Goal: Task Accomplishment & Management: Complete application form

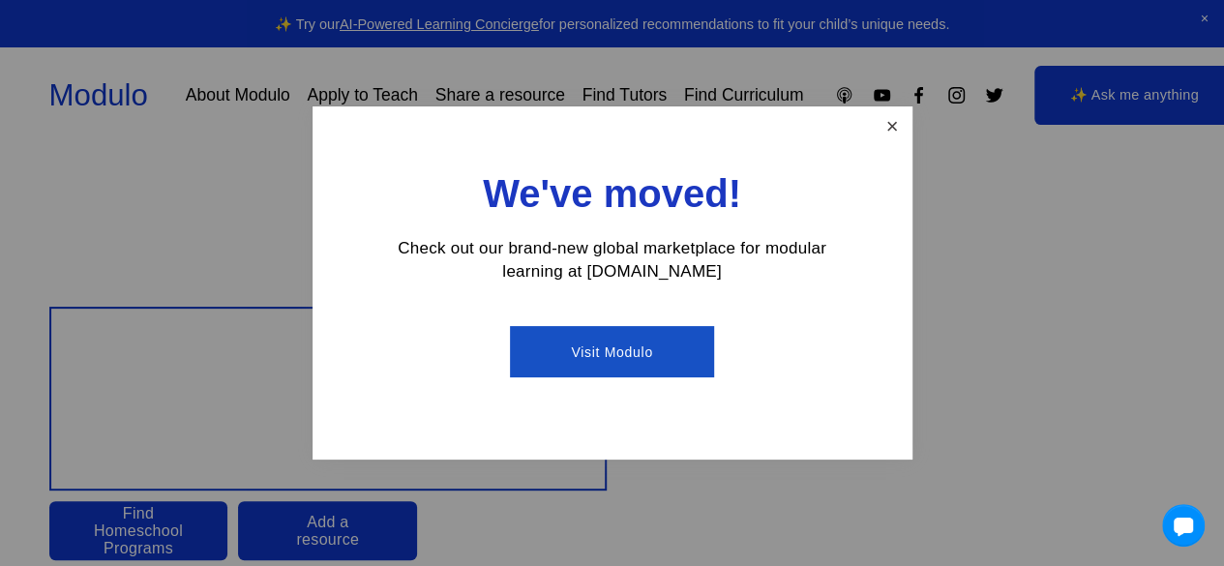
click at [894, 122] on link "Close" at bounding box center [891, 126] width 34 height 34
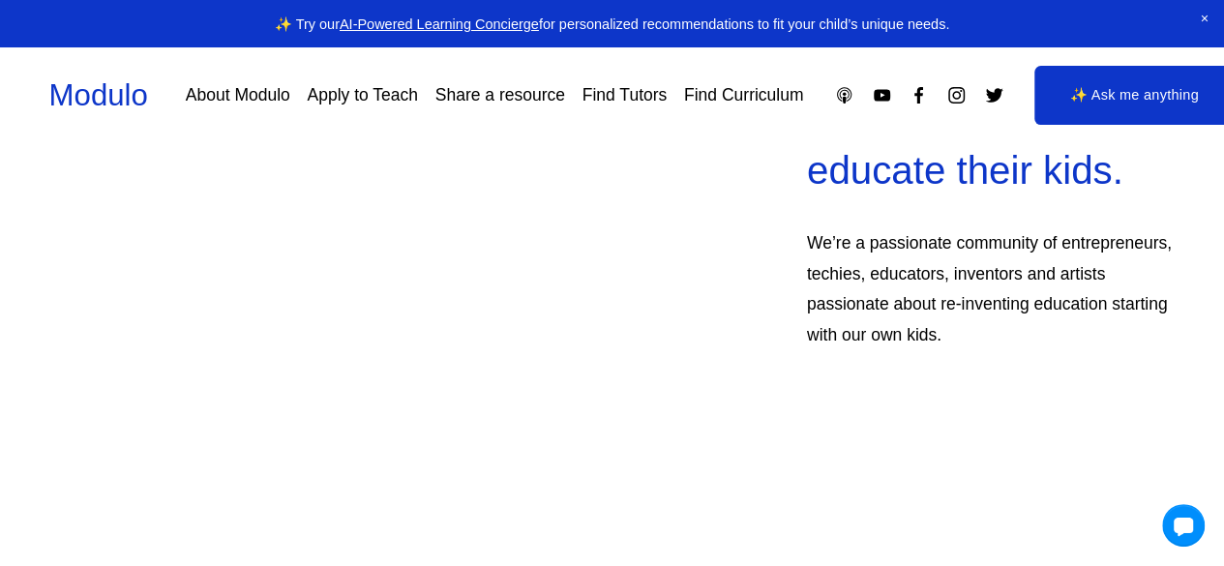
scroll to position [683, 0]
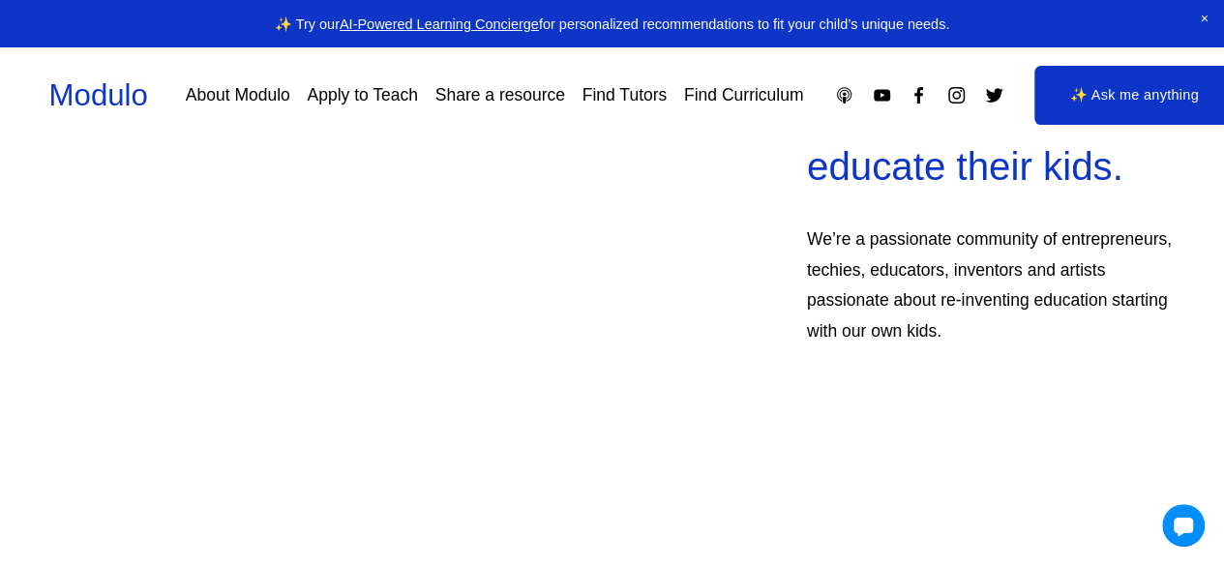
click at [381, 96] on link "Apply to Teach" at bounding box center [362, 95] width 110 height 34
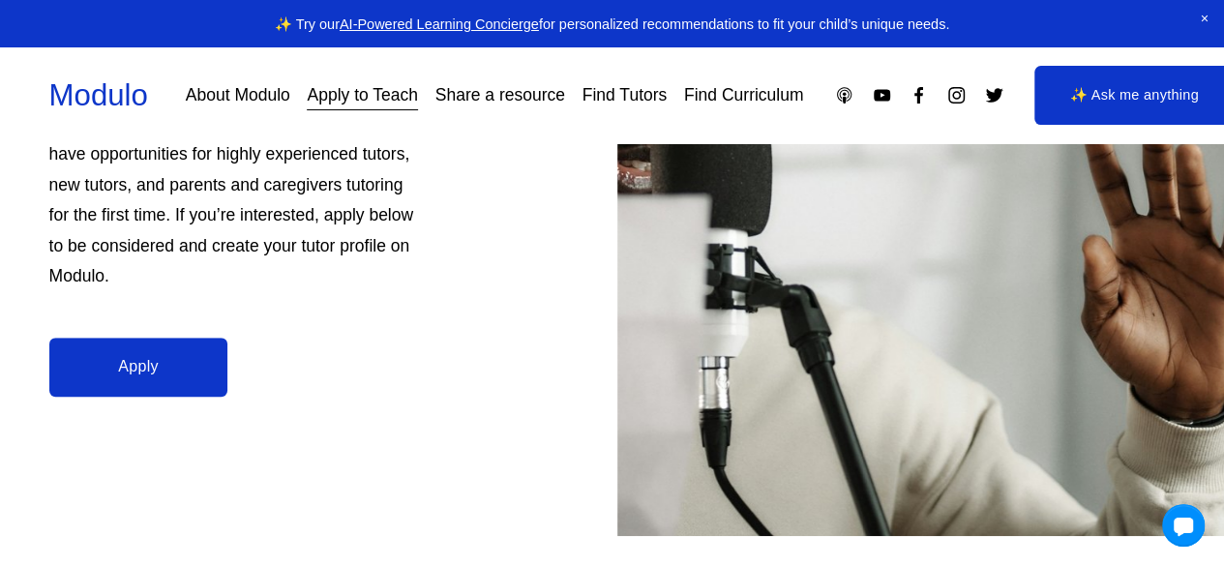
scroll to position [407, 0]
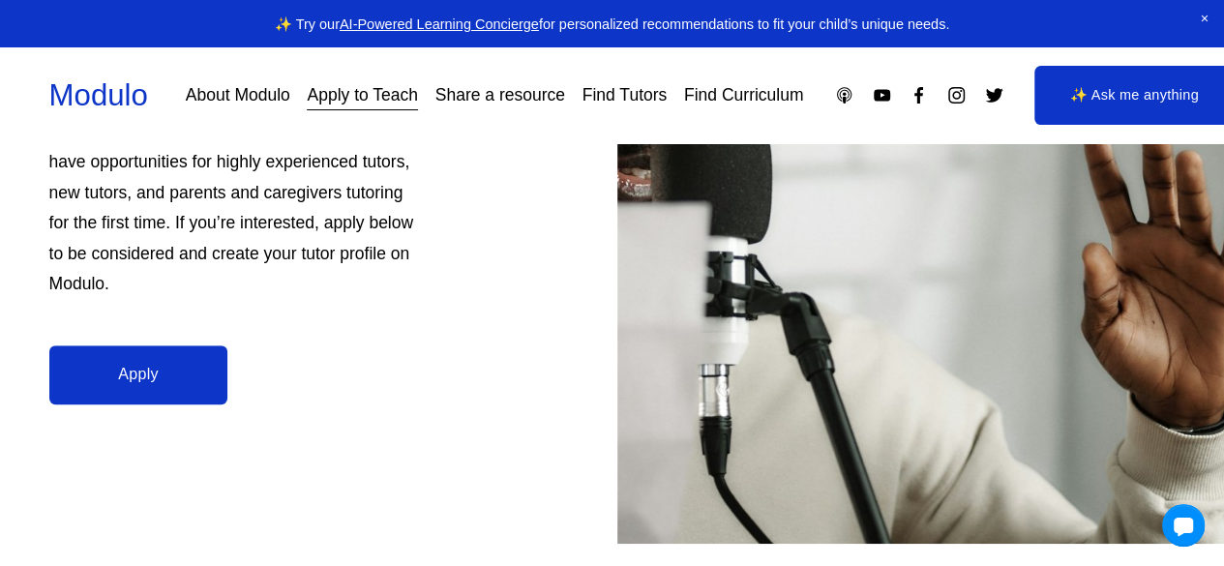
click at [179, 378] on link "Apply" at bounding box center [138, 374] width 179 height 59
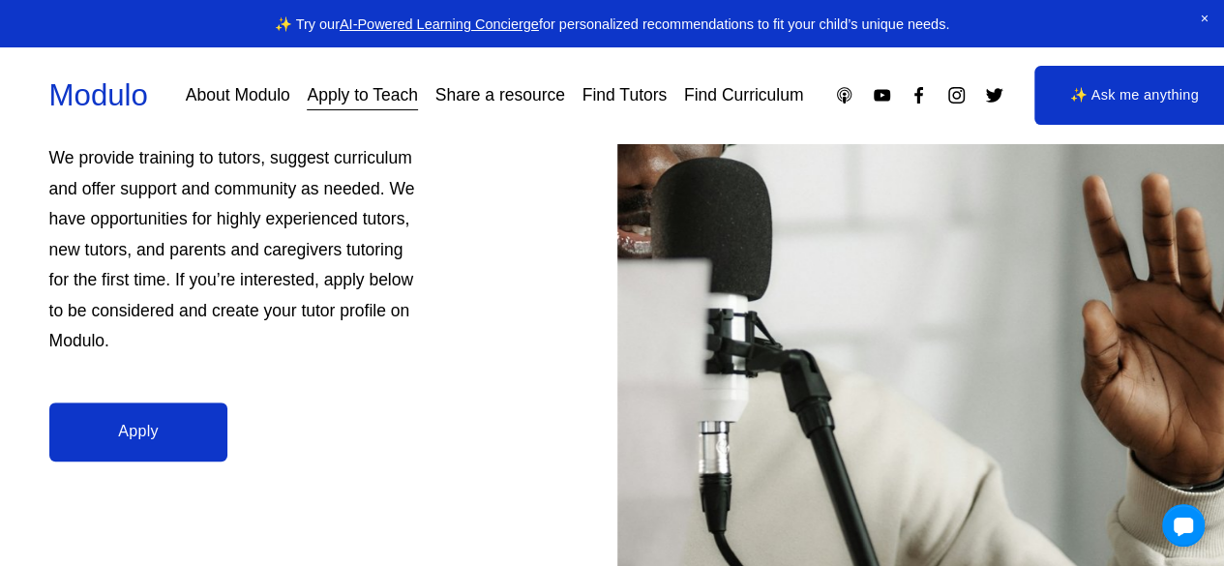
scroll to position [349, 0]
click at [232, 86] on link "About Modulo" at bounding box center [238, 95] width 104 height 34
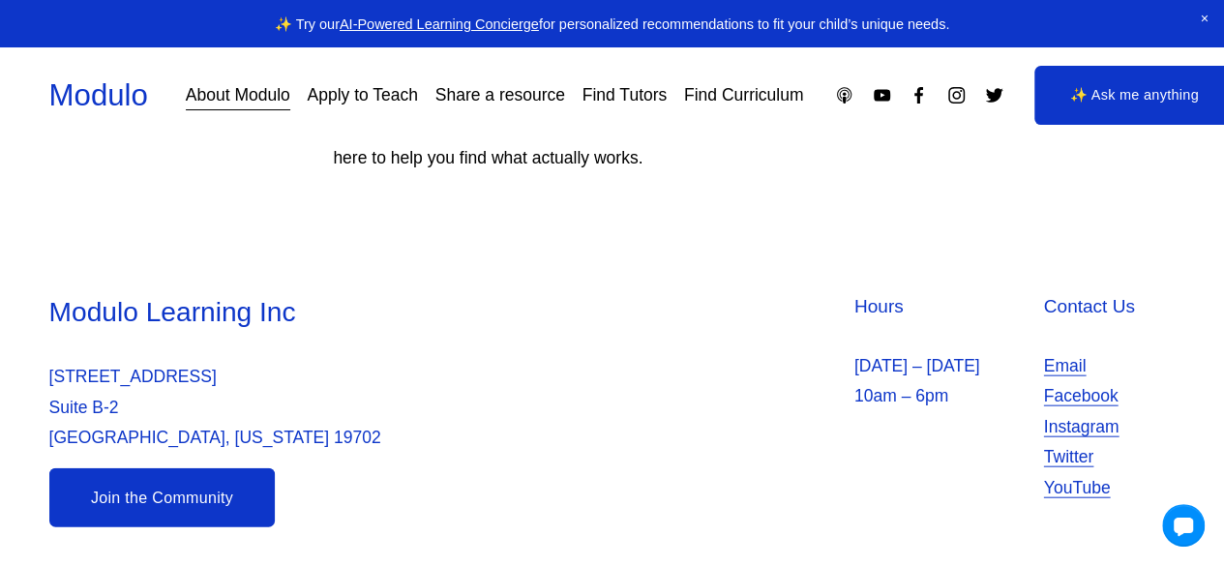
scroll to position [1992, 0]
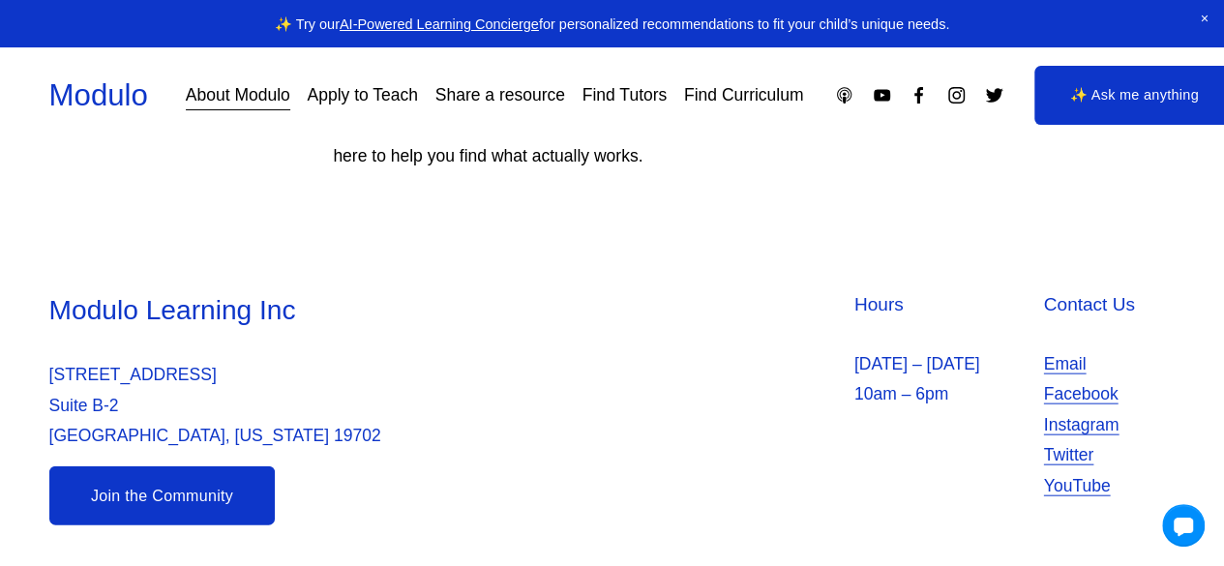
click at [371, 106] on link "Apply to Teach" at bounding box center [362, 95] width 110 height 34
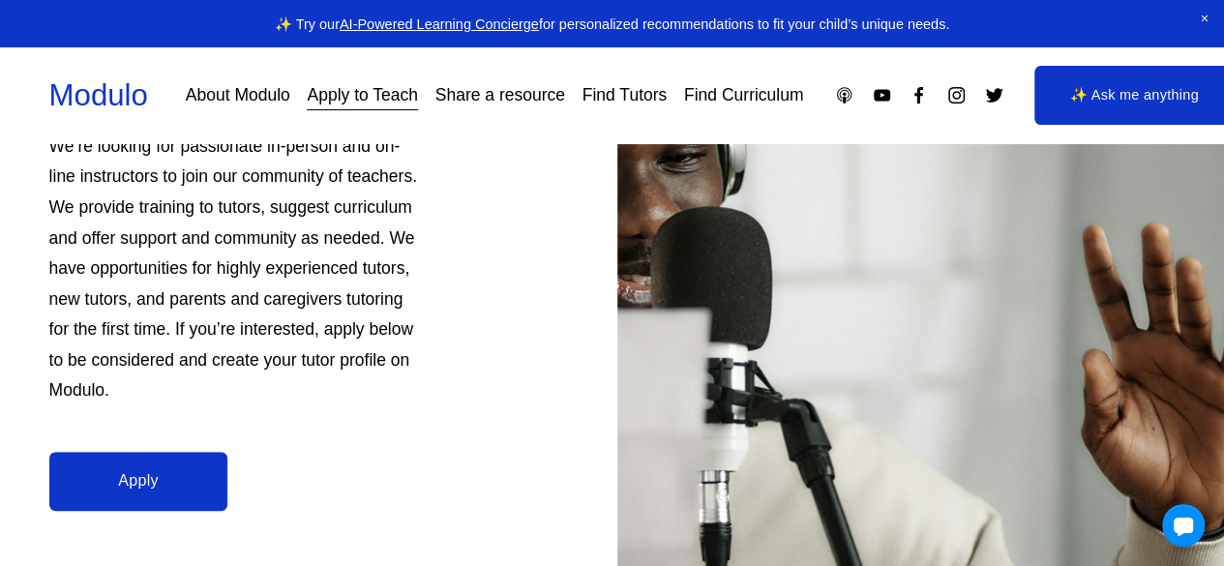
scroll to position [304, 0]
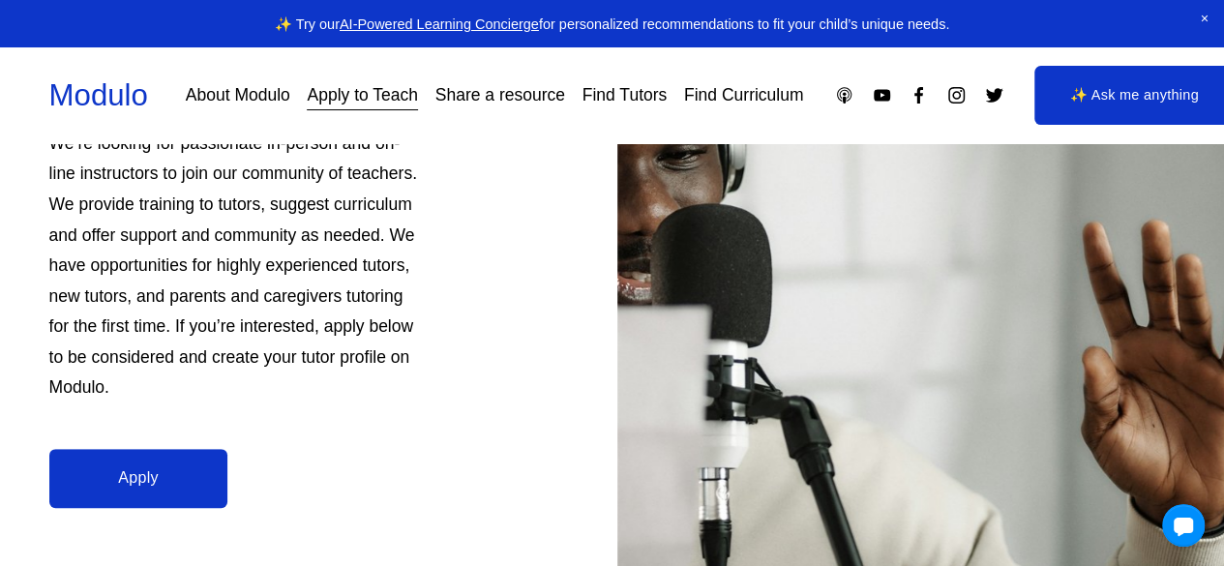
click at [172, 467] on link "Apply" at bounding box center [138, 478] width 179 height 59
